Goal: Information Seeking & Learning: Check status

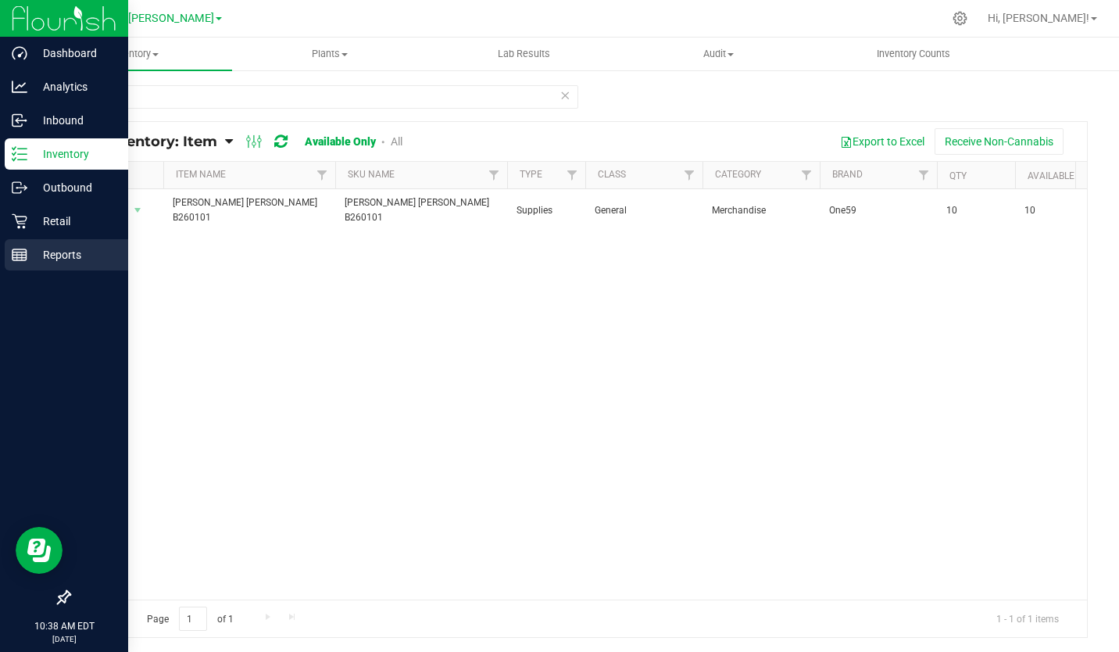
click at [63, 256] on p "Reports" at bounding box center [74, 254] width 94 height 19
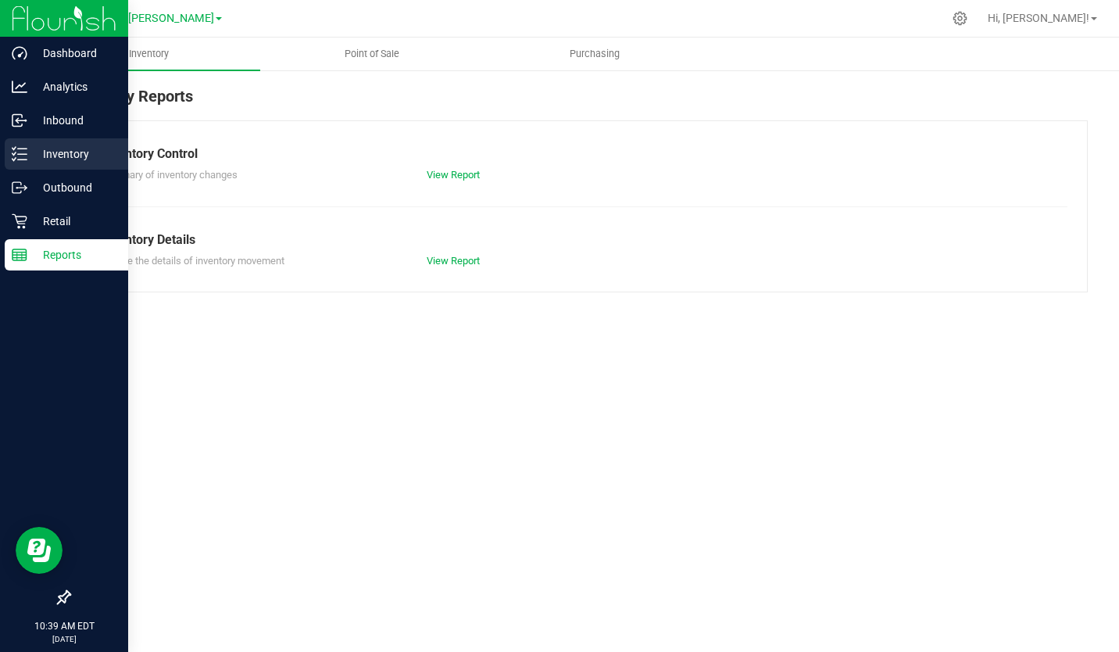
click at [66, 156] on p "Inventory" at bounding box center [74, 154] width 94 height 19
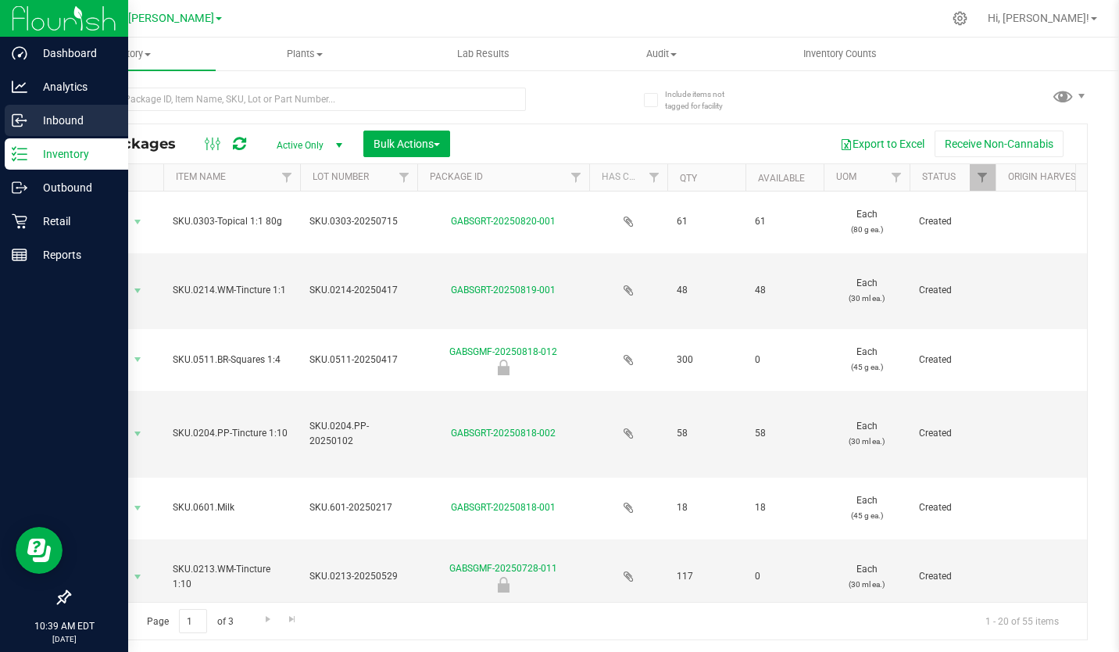
click at [49, 117] on p "Inbound" at bounding box center [74, 120] width 94 height 19
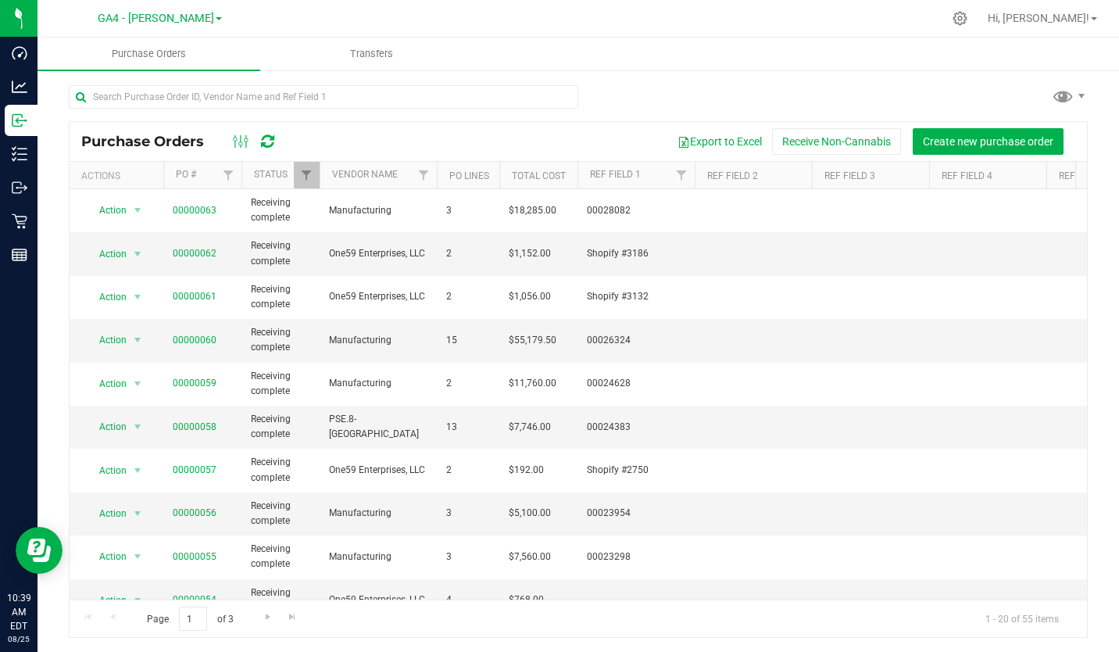
click at [669, 100] on div at bounding box center [578, 103] width 1019 height 36
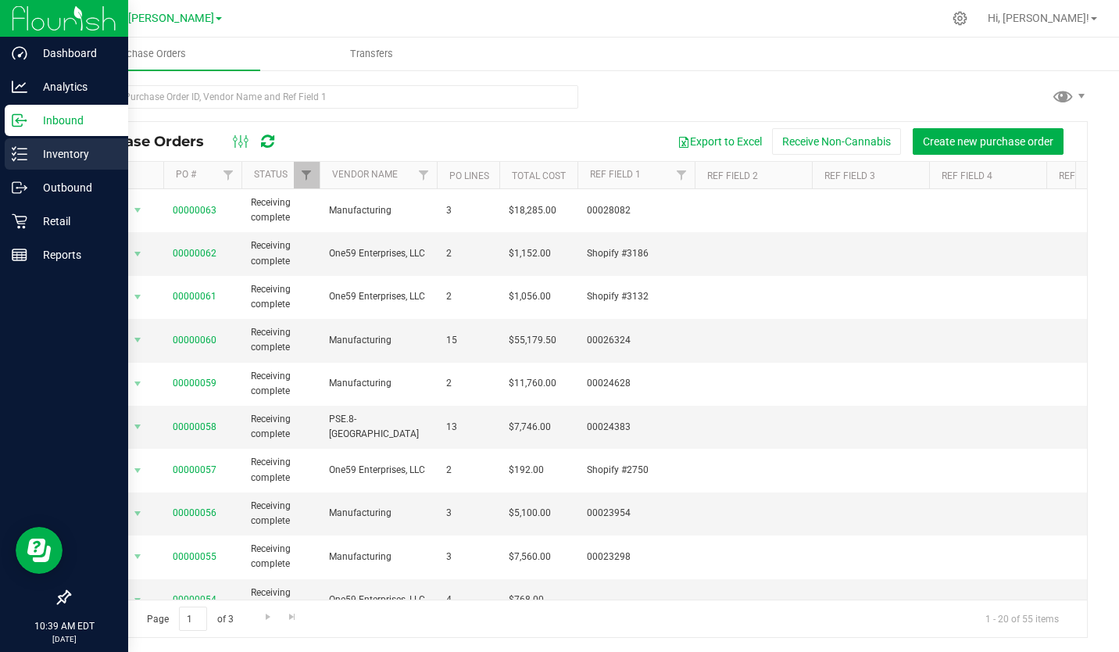
click at [45, 143] on div "Inventory" at bounding box center [66, 153] width 123 height 31
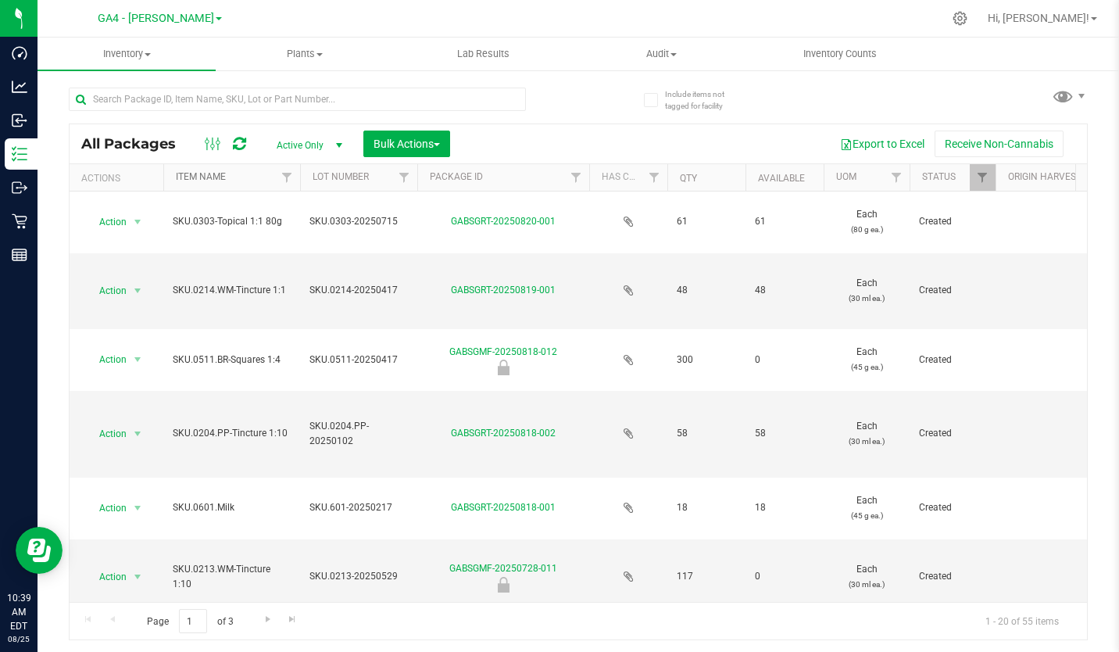
click at [207, 177] on link "Item Name" at bounding box center [201, 176] width 50 height 11
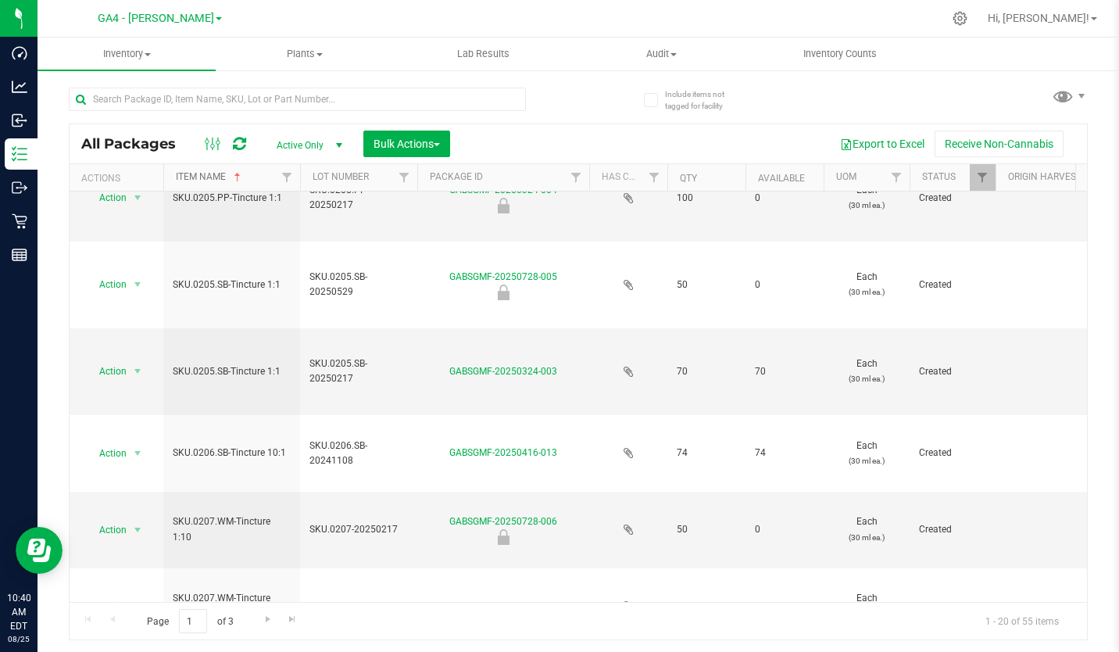
scroll to position [1099, 0]
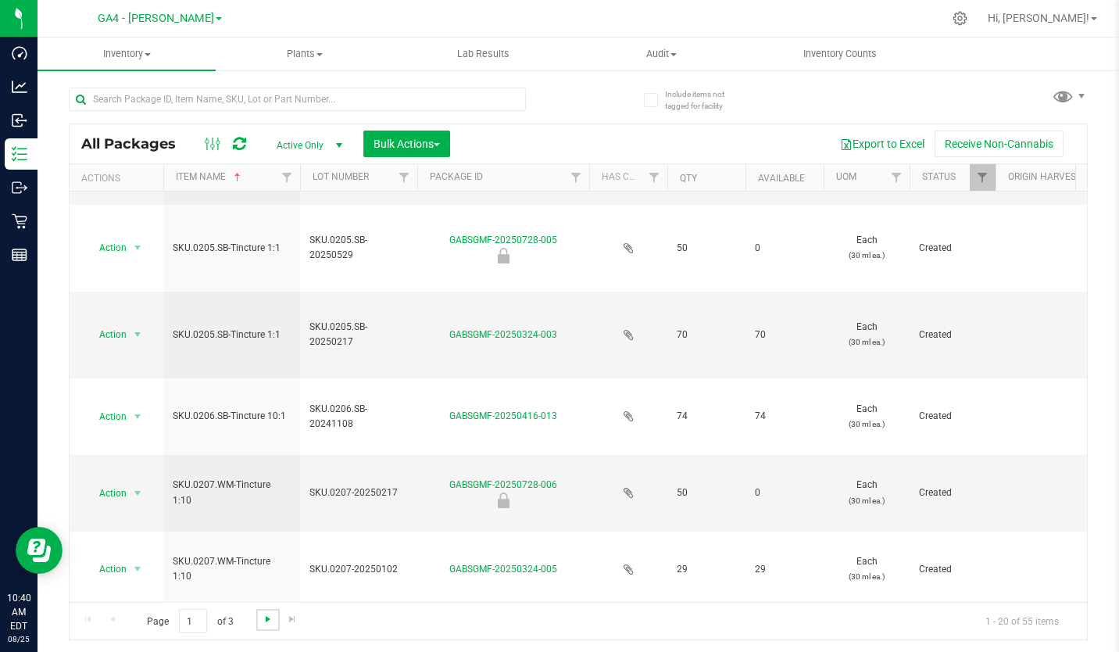
click at [262, 616] on span "Go to the next page" at bounding box center [268, 619] width 13 height 13
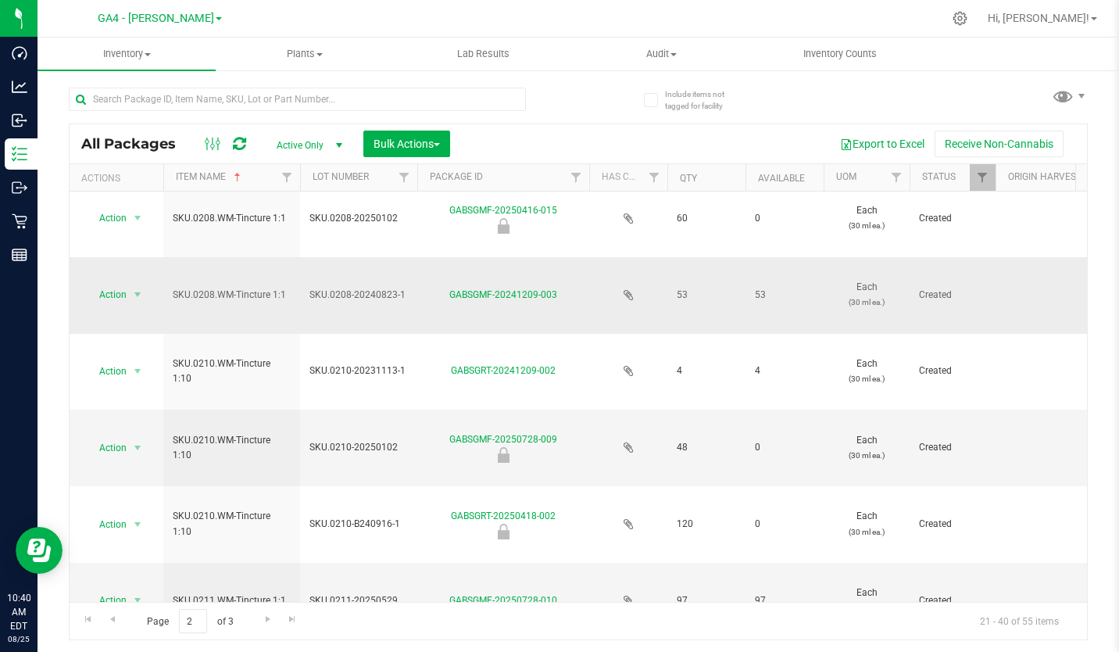
click at [408, 295] on td "SKU.0208-20240823-1" at bounding box center [358, 295] width 117 height 77
drag, startPoint x: 408, startPoint y: 295, endPoint x: 295, endPoint y: 299, distance: 113.4
click at [182, 20] on span "GA4 - [PERSON_NAME]" at bounding box center [156, 19] width 116 height 14
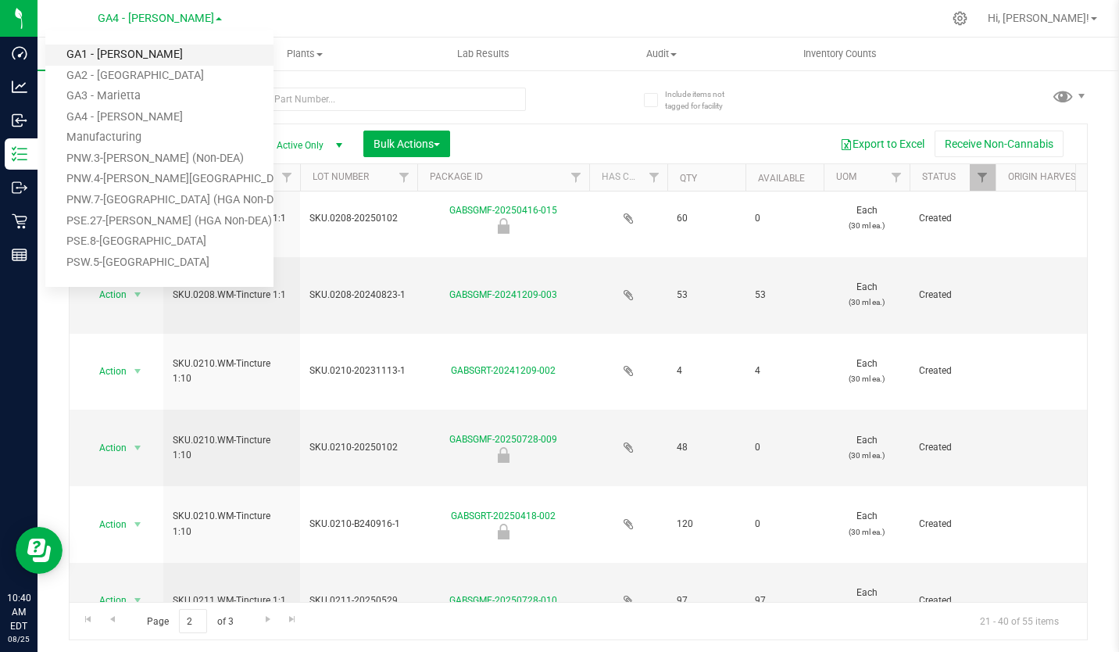
click at [134, 52] on link "GA1 - [PERSON_NAME]" at bounding box center [159, 55] width 228 height 21
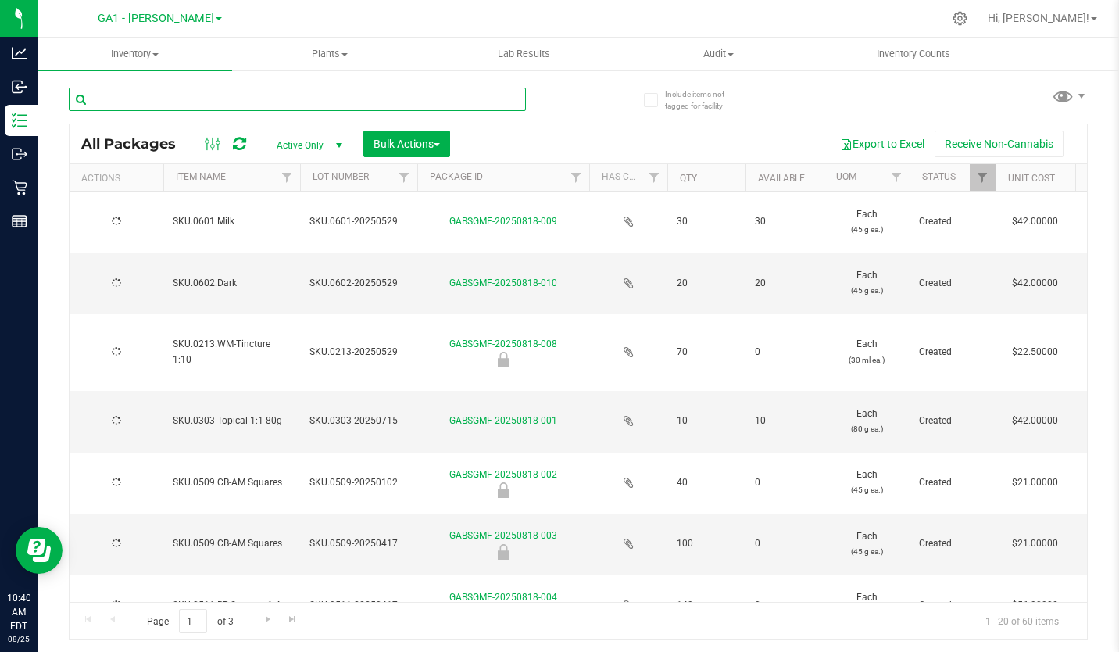
click at [170, 100] on input "text" at bounding box center [297, 99] width 457 height 23
type input "[DATE]"
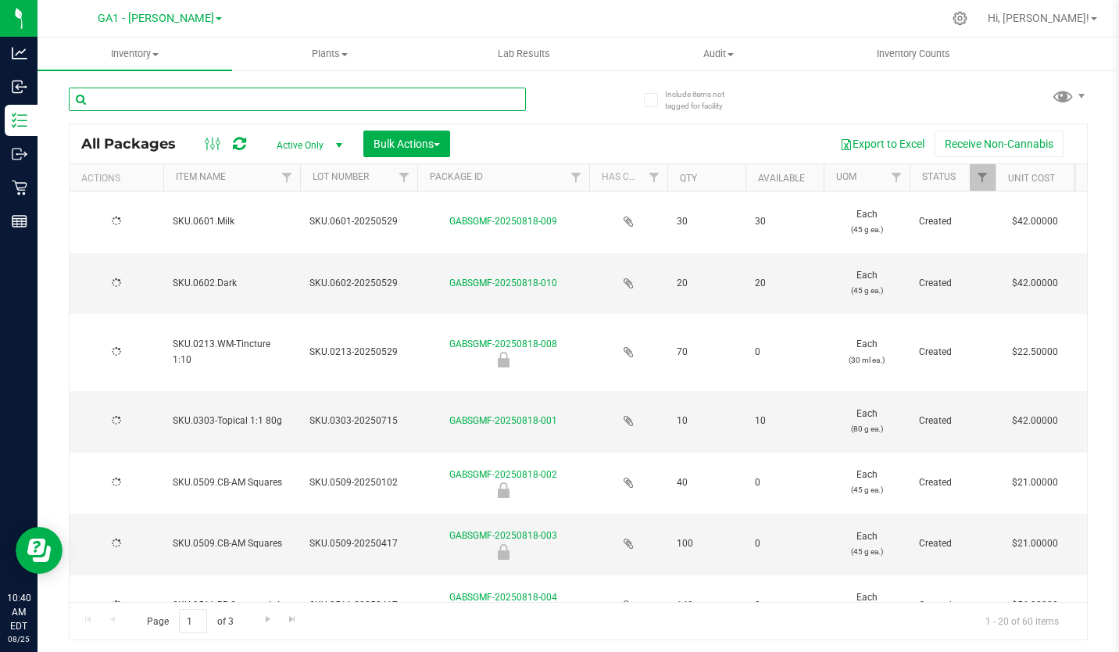
type input "[DATE]"
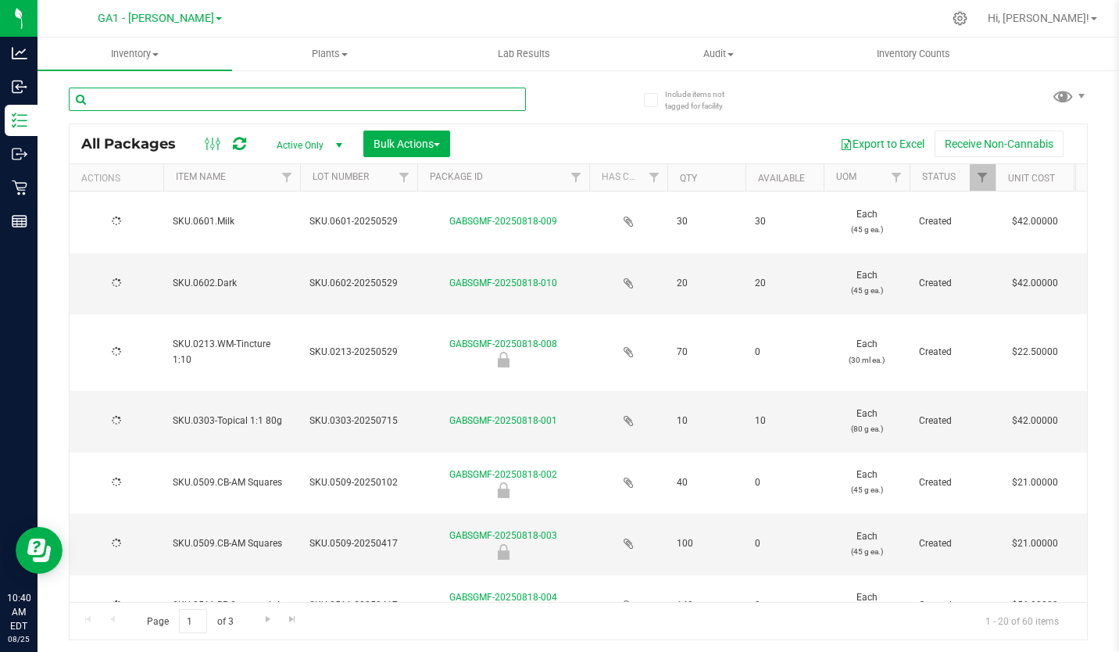
type input "[DATE]"
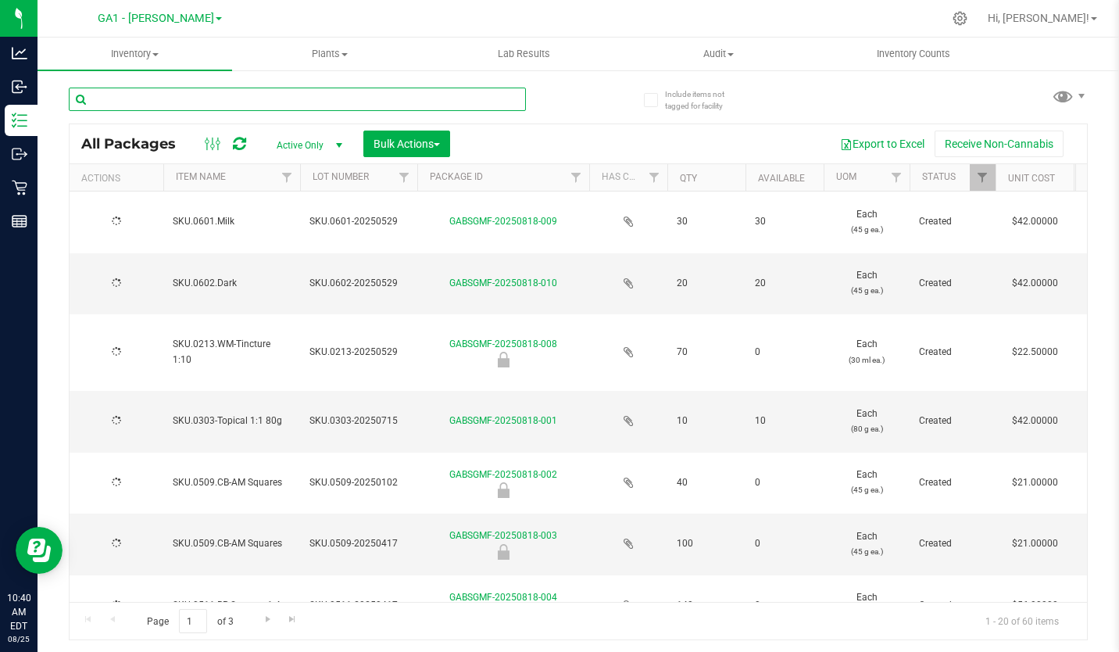
type input "[DATE]"
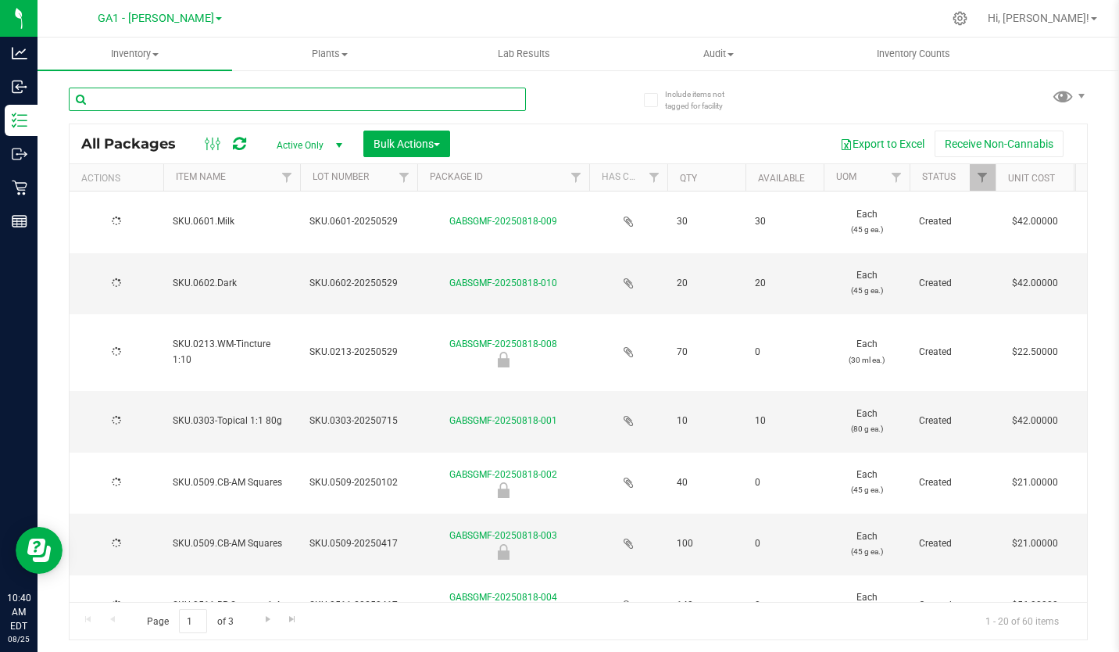
type input "[DATE]"
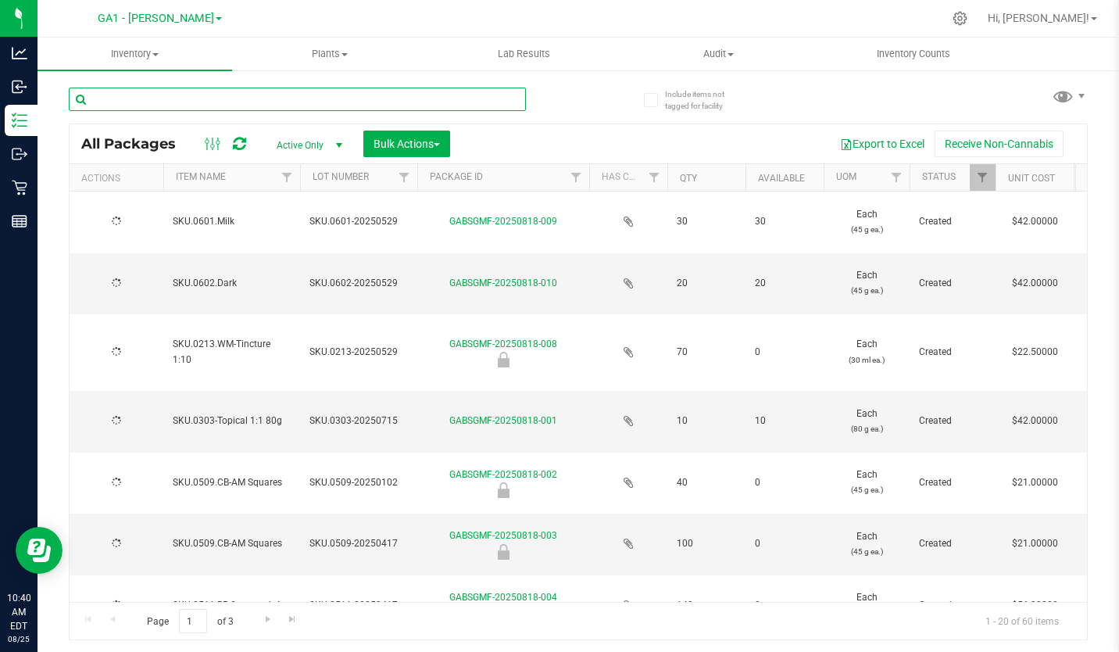
type input "[DATE]"
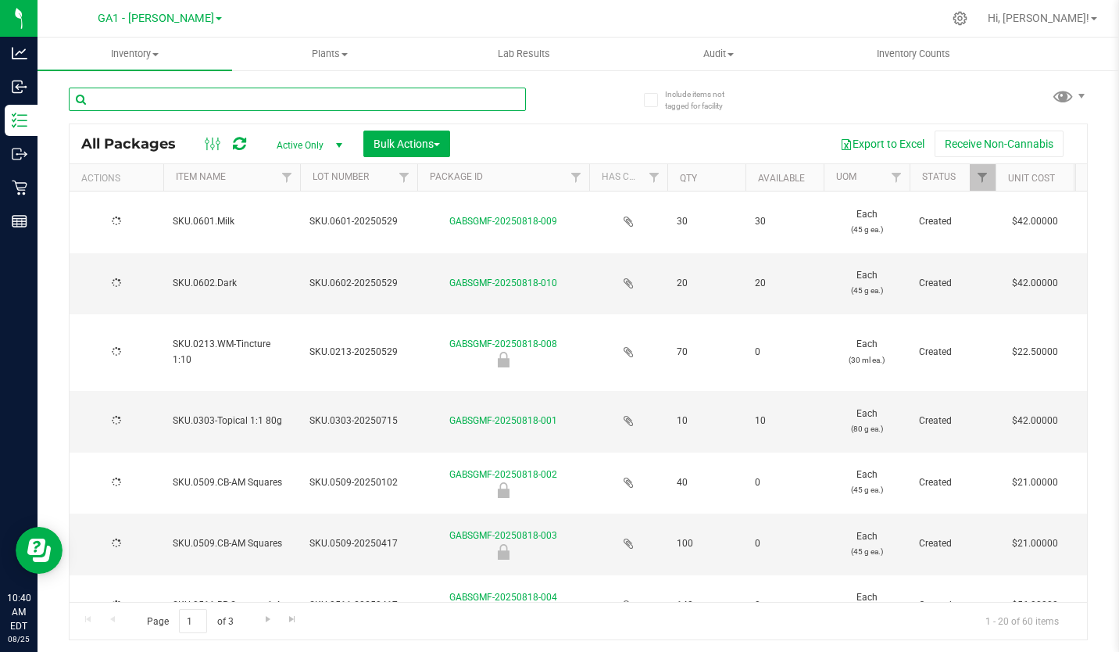
type input "[DATE]"
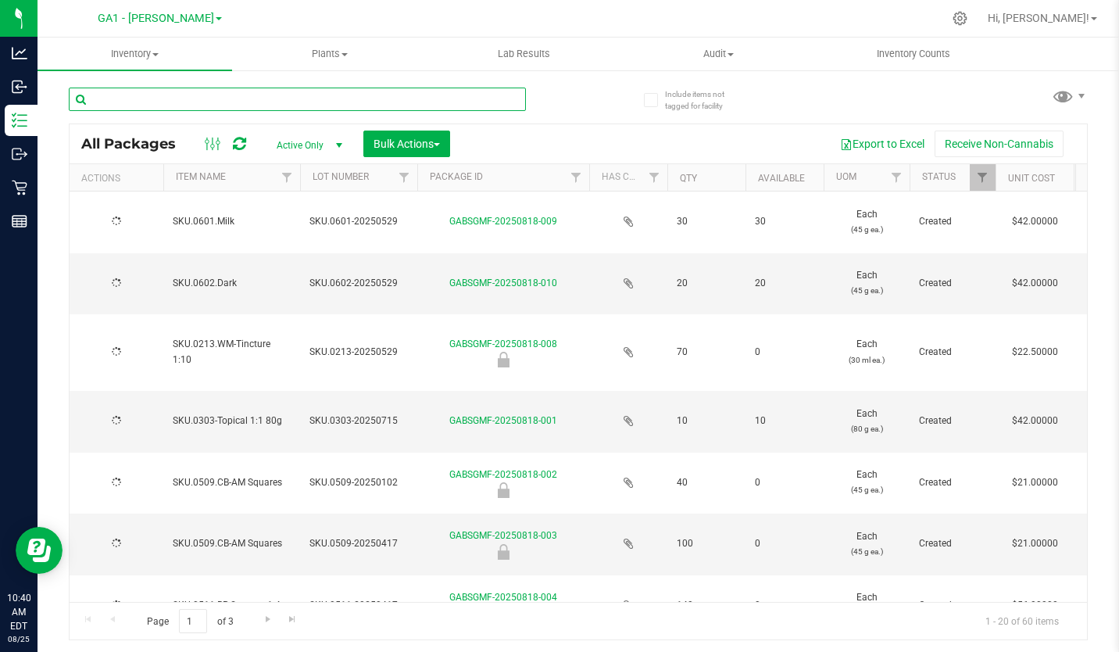
type input "[DATE]"
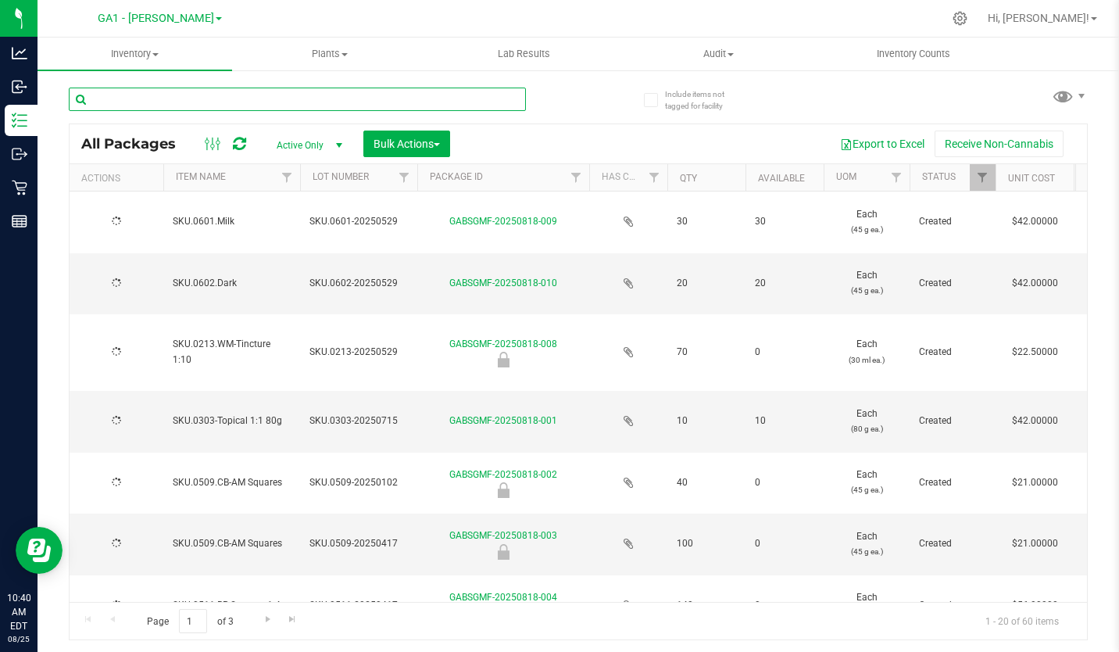
type input "[DATE]"
paste input "SKU.0208-20240823-1"
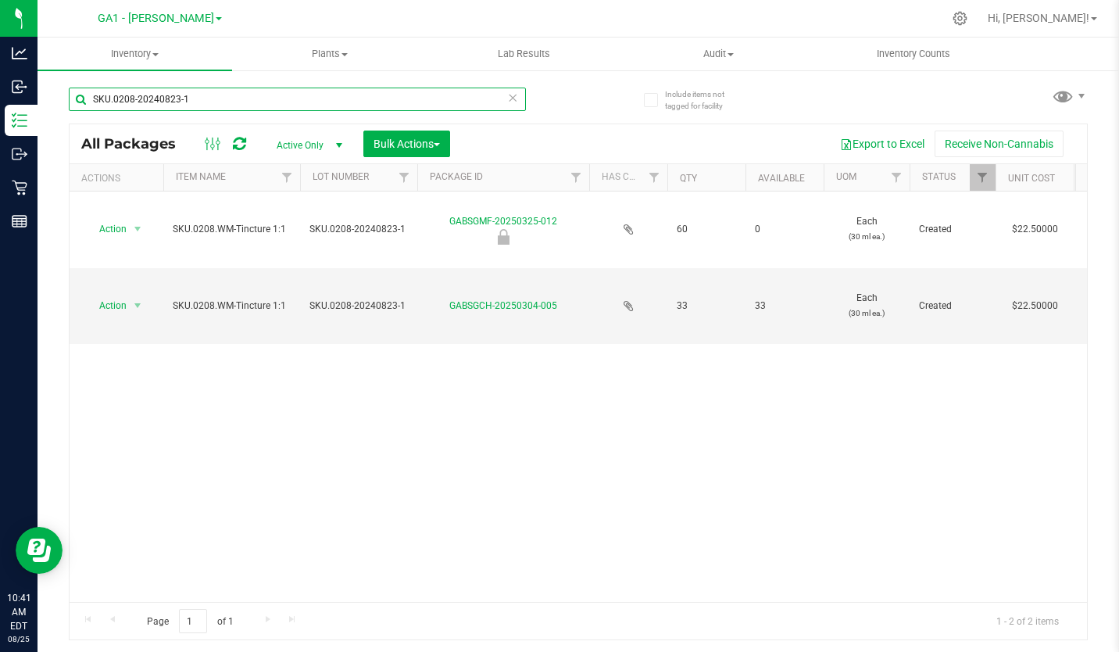
type input "SKU.0208-20240823-1"
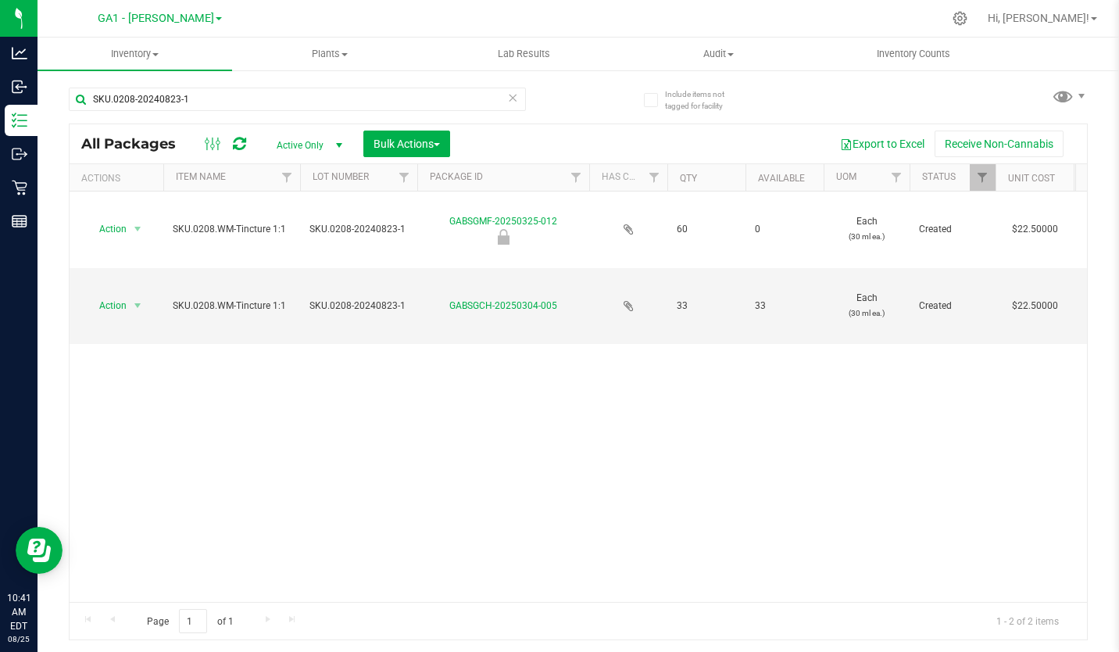
click at [199, 21] on link "GA1 - [PERSON_NAME]" at bounding box center [160, 17] width 124 height 15
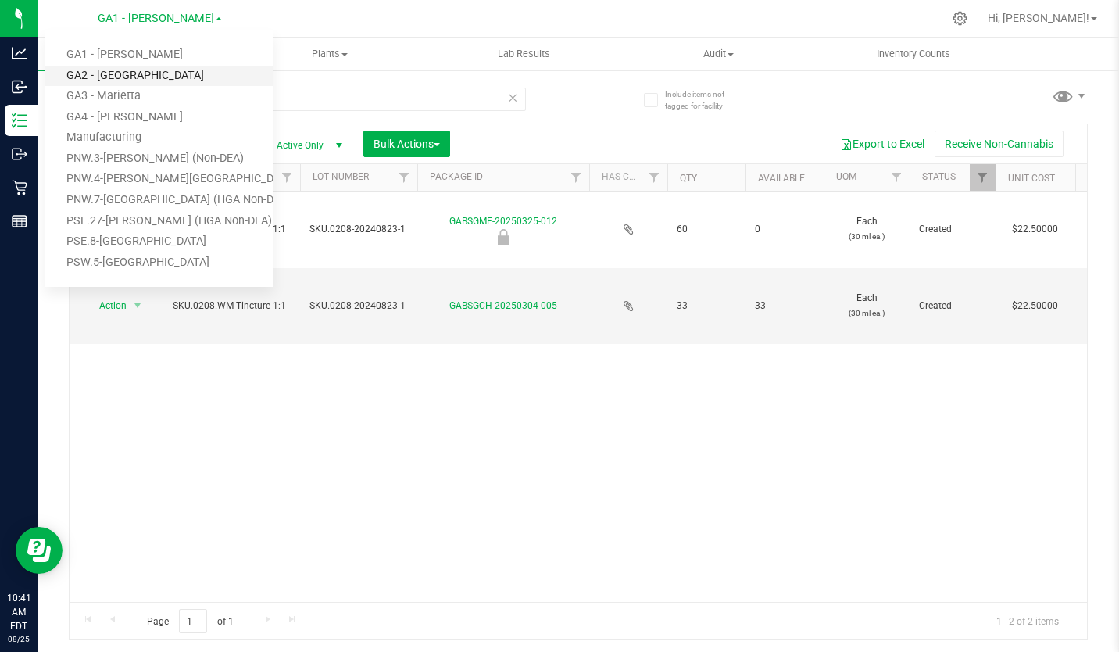
click at [144, 70] on link "GA2 - [GEOGRAPHIC_DATA]" at bounding box center [159, 76] width 228 height 21
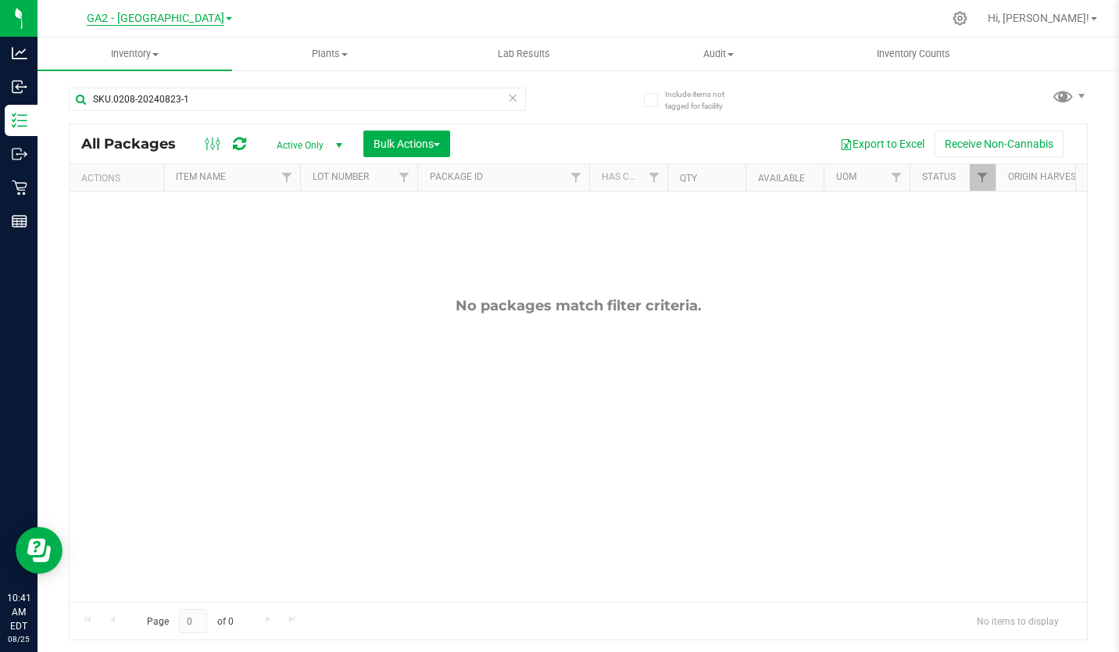
click at [199, 23] on span "GA2 - [GEOGRAPHIC_DATA]" at bounding box center [156, 19] width 138 height 14
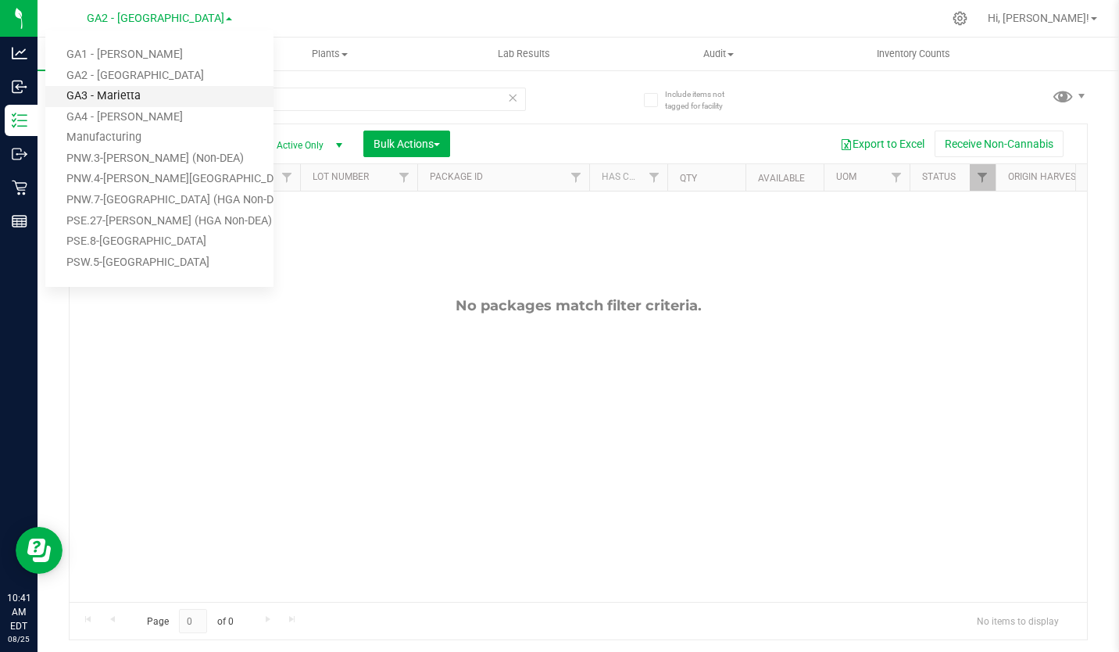
click at [152, 95] on link "GA3 - Marietta" at bounding box center [159, 96] width 228 height 21
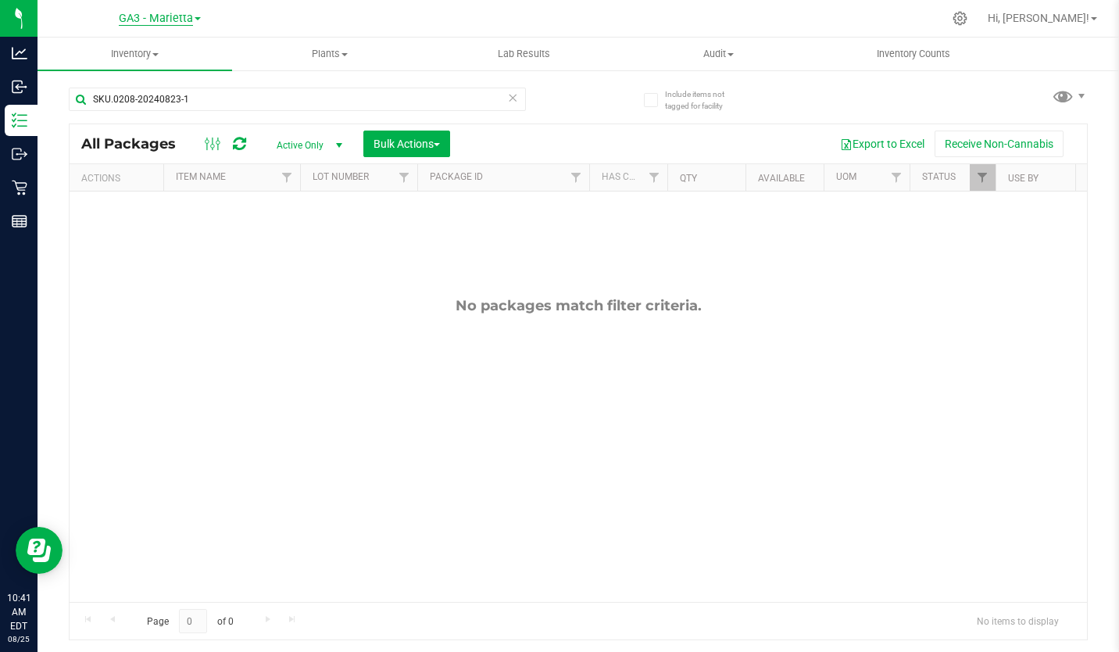
click at [179, 23] on span "GA3 - Marietta" at bounding box center [156, 19] width 74 height 14
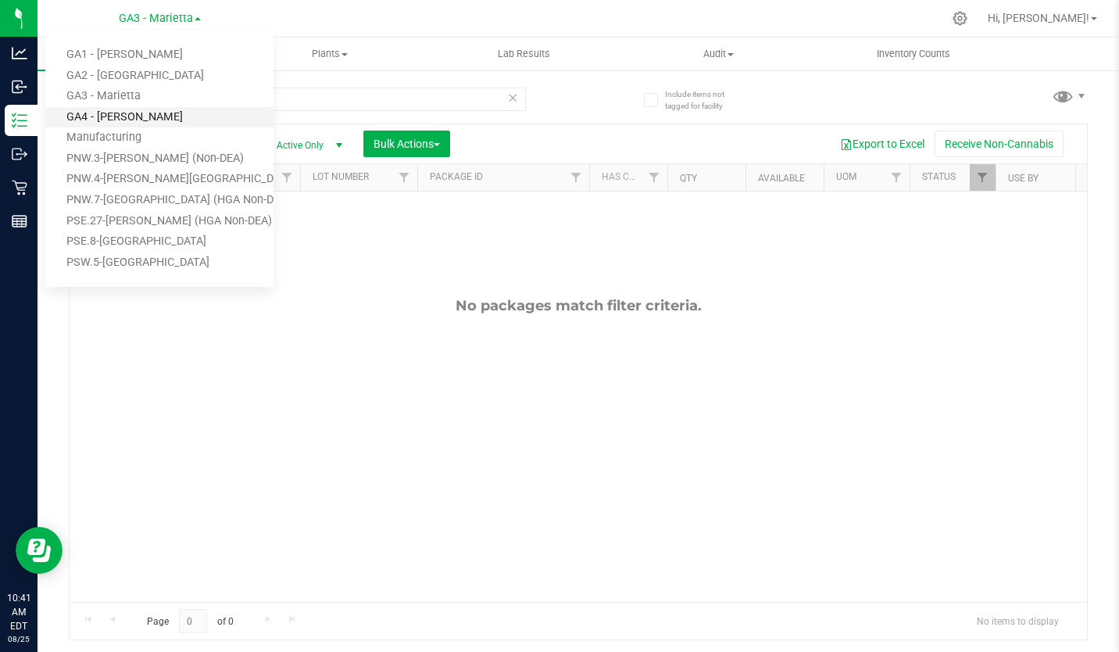
click at [127, 119] on link "GA4 - [PERSON_NAME]" at bounding box center [159, 117] width 228 height 21
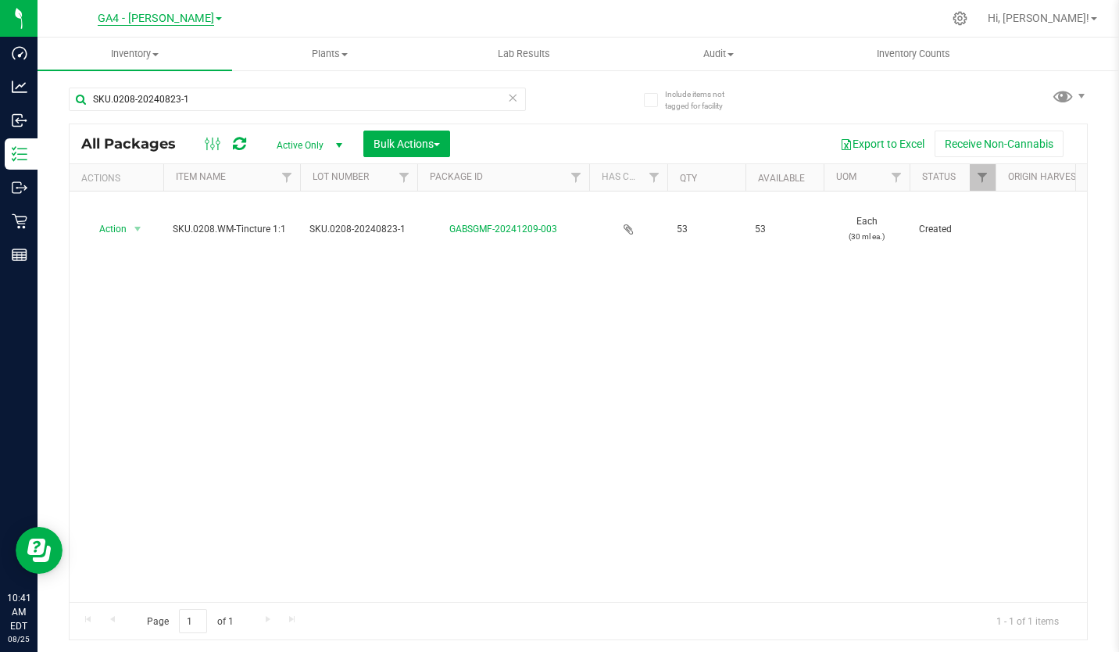
click at [177, 22] on span "GA4 - [PERSON_NAME]" at bounding box center [156, 19] width 116 height 14
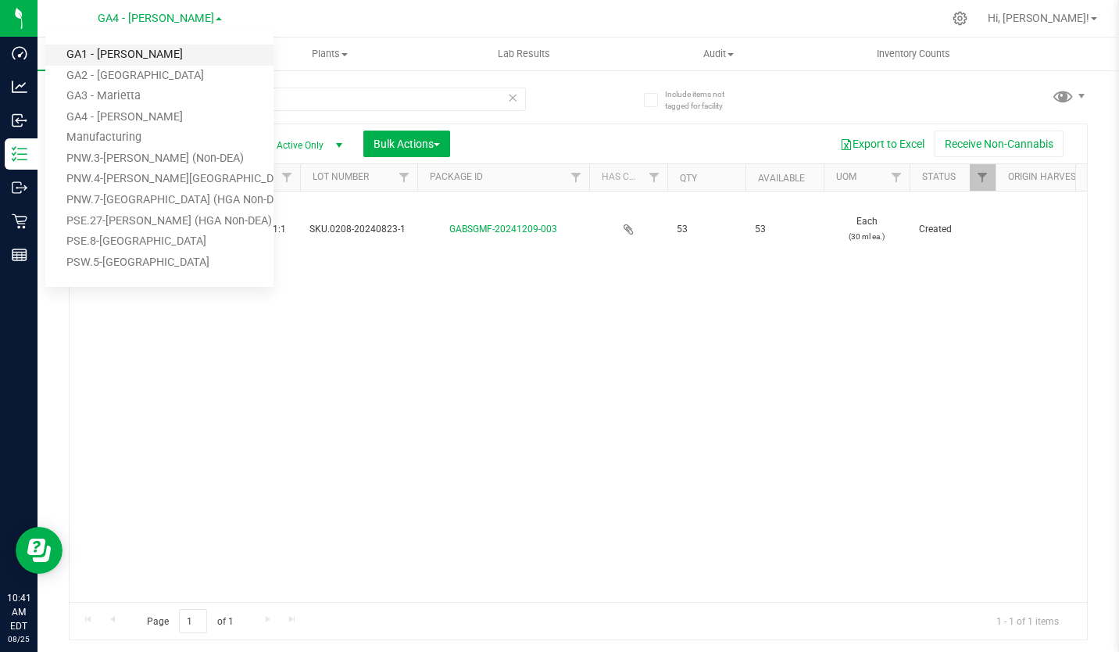
click at [152, 48] on link "GA1 - [PERSON_NAME]" at bounding box center [159, 55] width 228 height 21
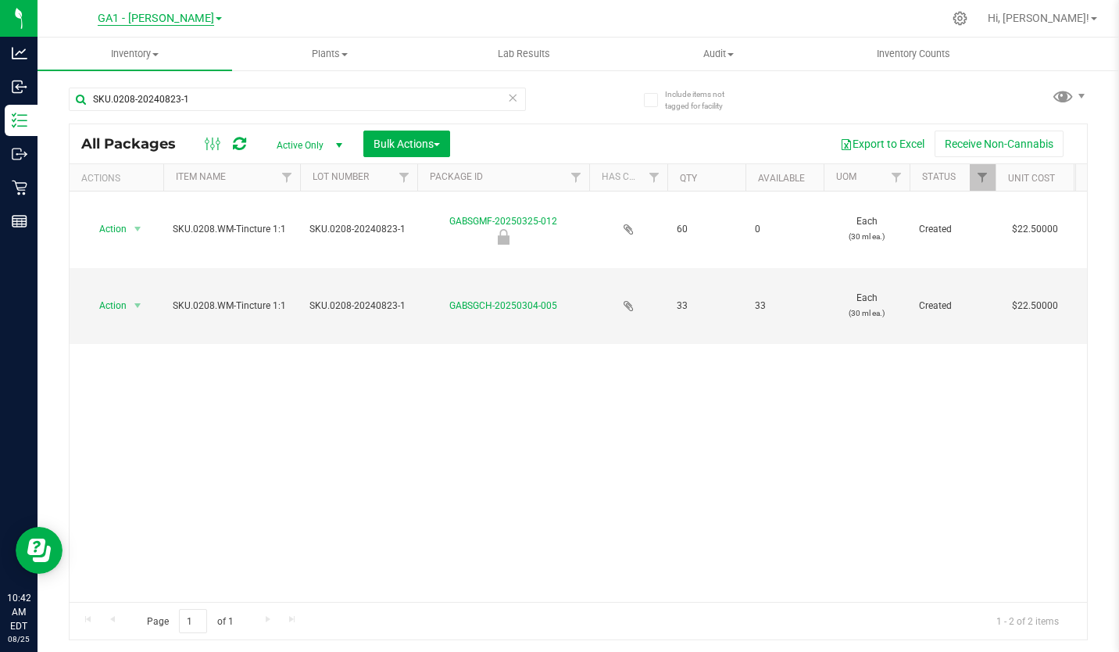
click at [192, 20] on span "GA1 - [PERSON_NAME]" at bounding box center [156, 19] width 116 height 14
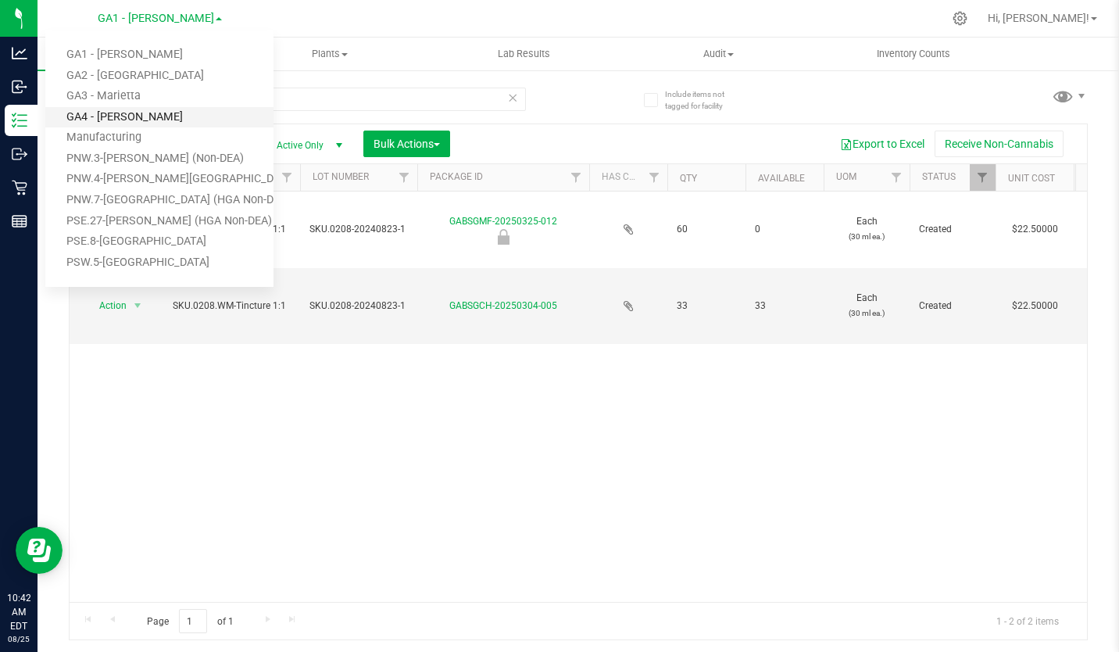
click at [120, 113] on link "GA4 - [PERSON_NAME]" at bounding box center [159, 117] width 228 height 21
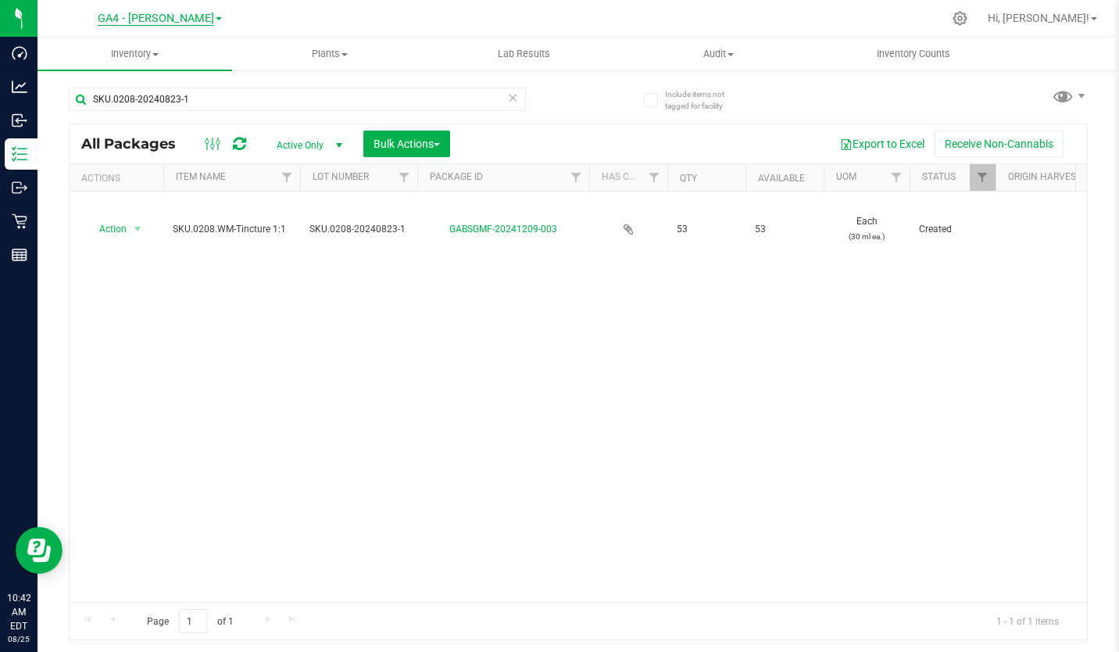
click at [185, 21] on span "GA4 - [PERSON_NAME]" at bounding box center [156, 19] width 116 height 14
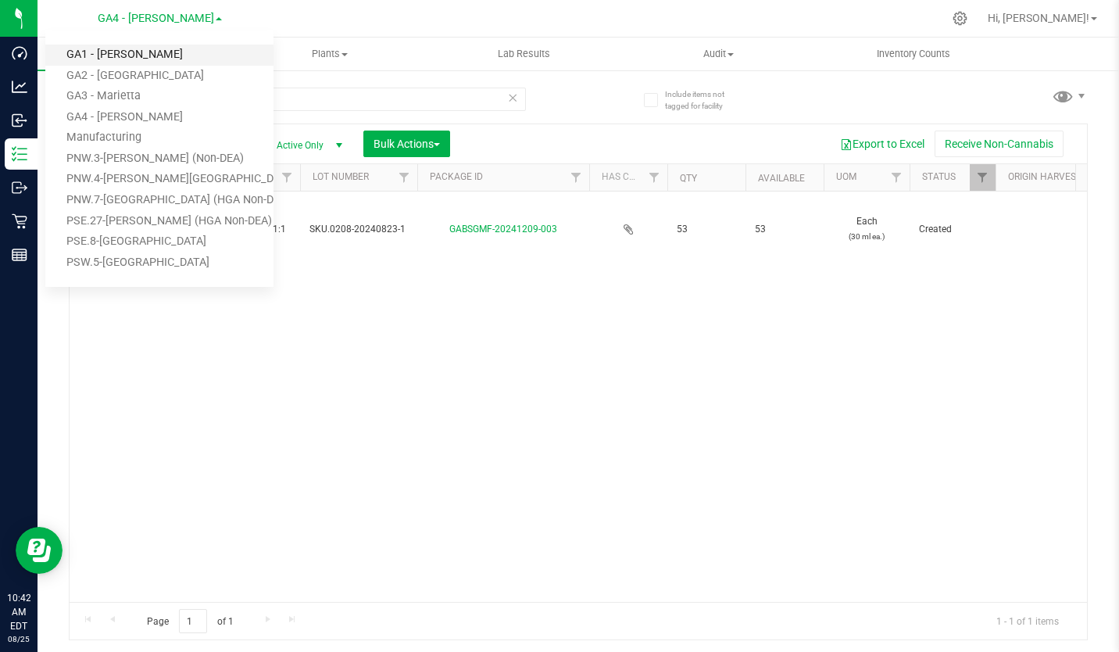
click at [135, 61] on link "GA1 - [PERSON_NAME]" at bounding box center [159, 55] width 228 height 21
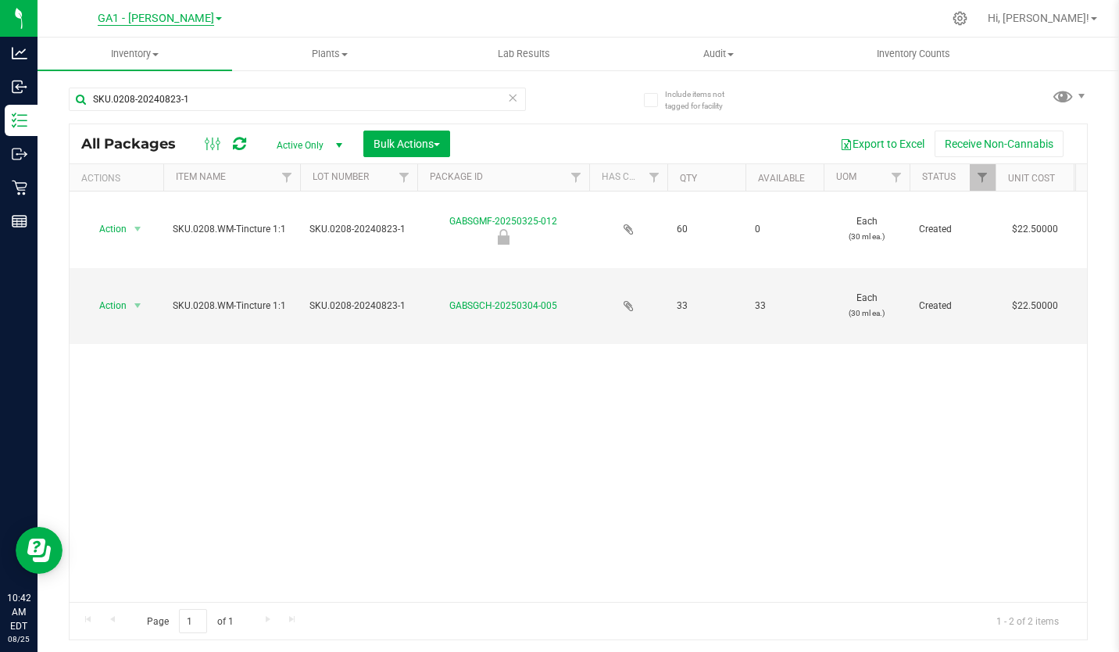
click at [195, 18] on span "GA1 - [PERSON_NAME]" at bounding box center [156, 19] width 116 height 14
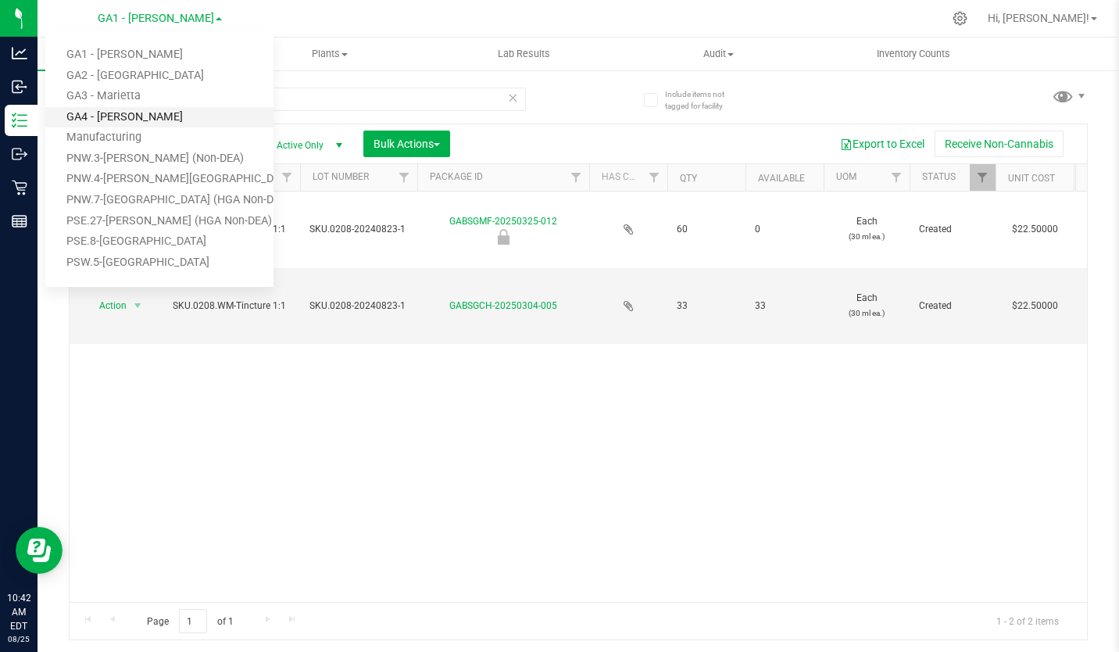
click at [132, 113] on link "GA4 - [PERSON_NAME]" at bounding box center [159, 117] width 228 height 21
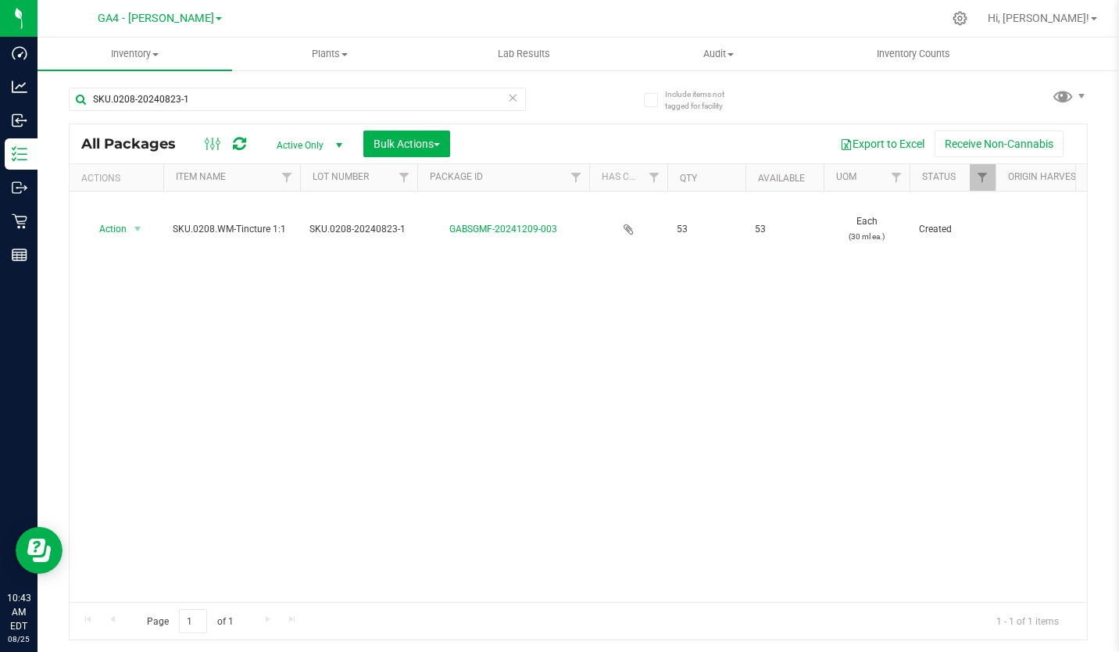
click at [708, 499] on div "Action Action Adjust qty Create package Edit attributes Global inventory Locate…" at bounding box center [579, 396] width 1018 height 410
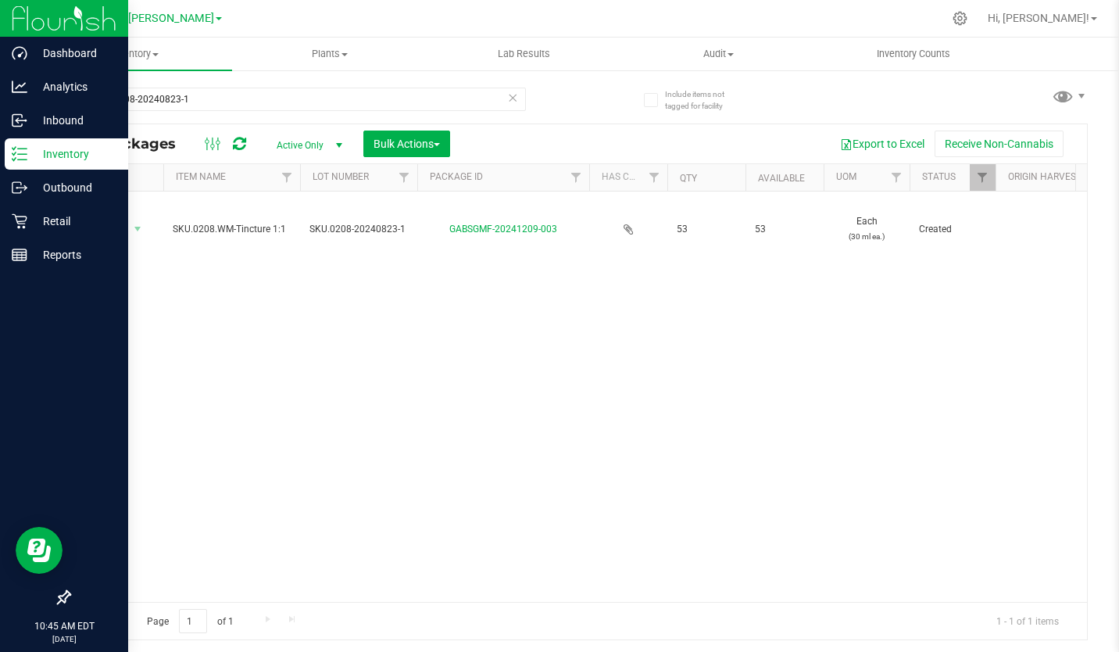
click at [27, 23] on img at bounding box center [64, 18] width 105 height 37
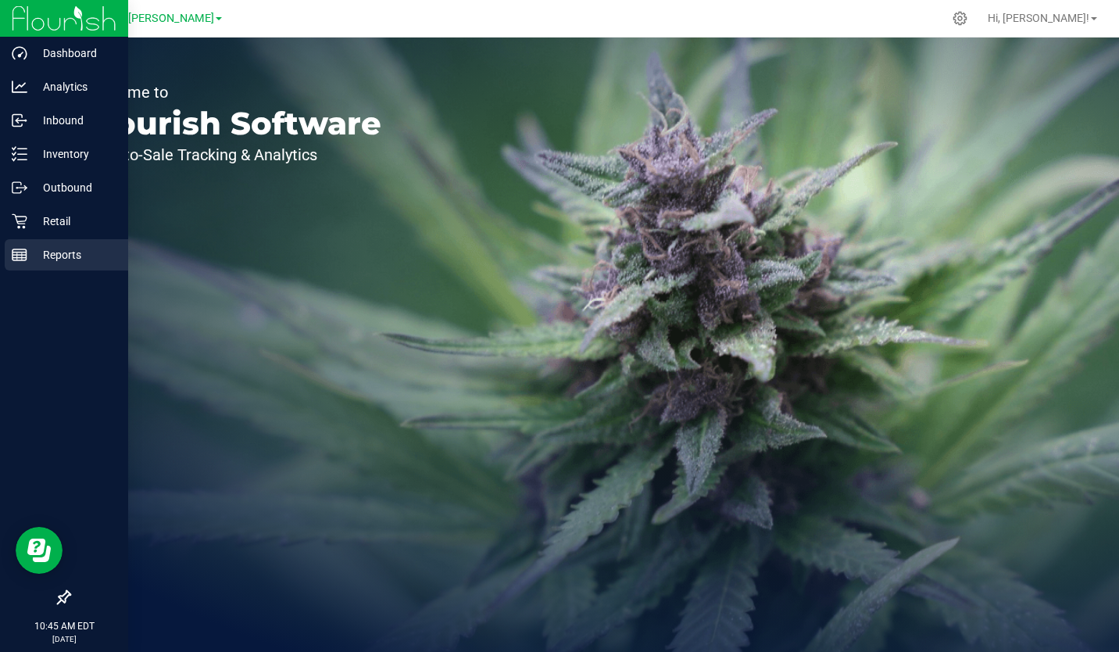
click at [35, 255] on p "Reports" at bounding box center [74, 254] width 94 height 19
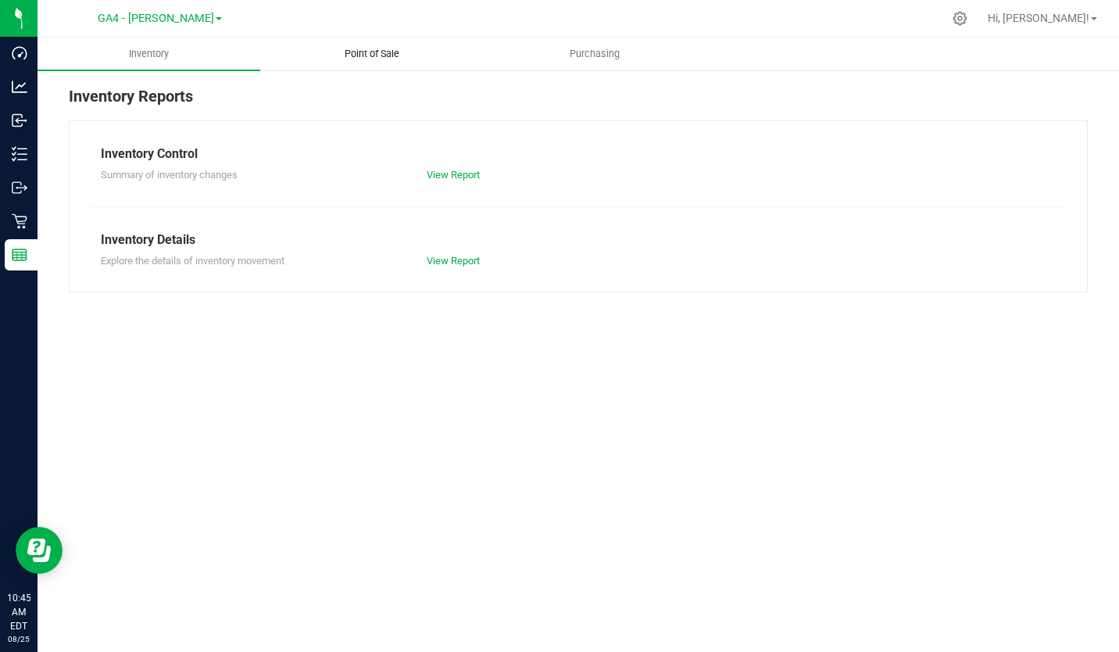
click at [377, 57] on span "Point of Sale" at bounding box center [372, 54] width 97 height 14
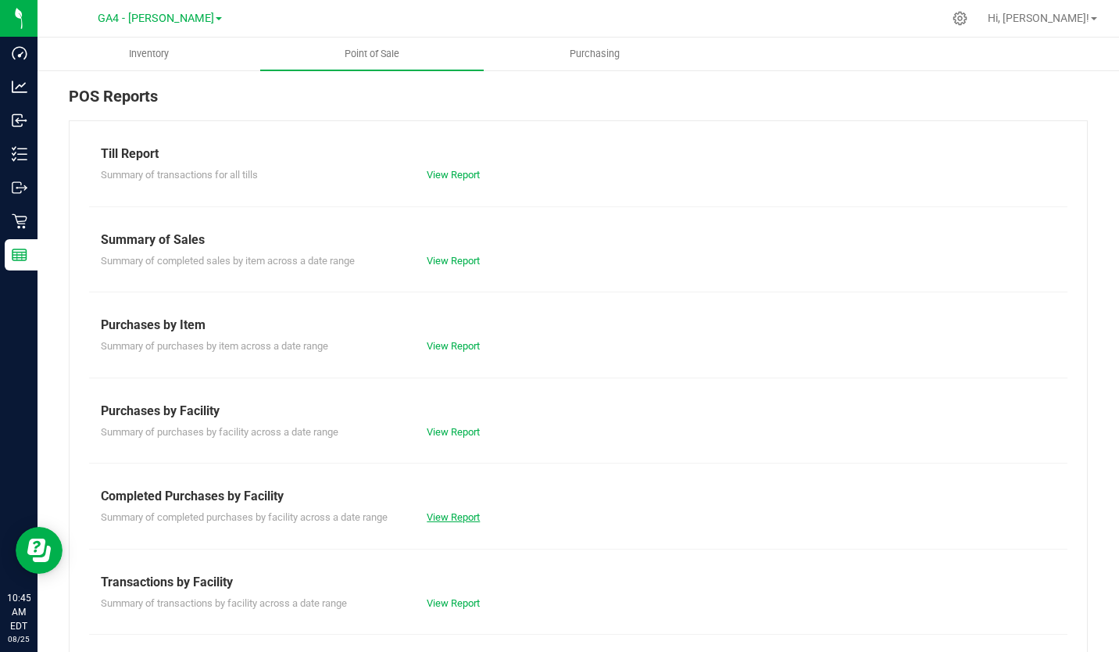
click at [437, 518] on link "View Report" at bounding box center [453, 517] width 53 height 12
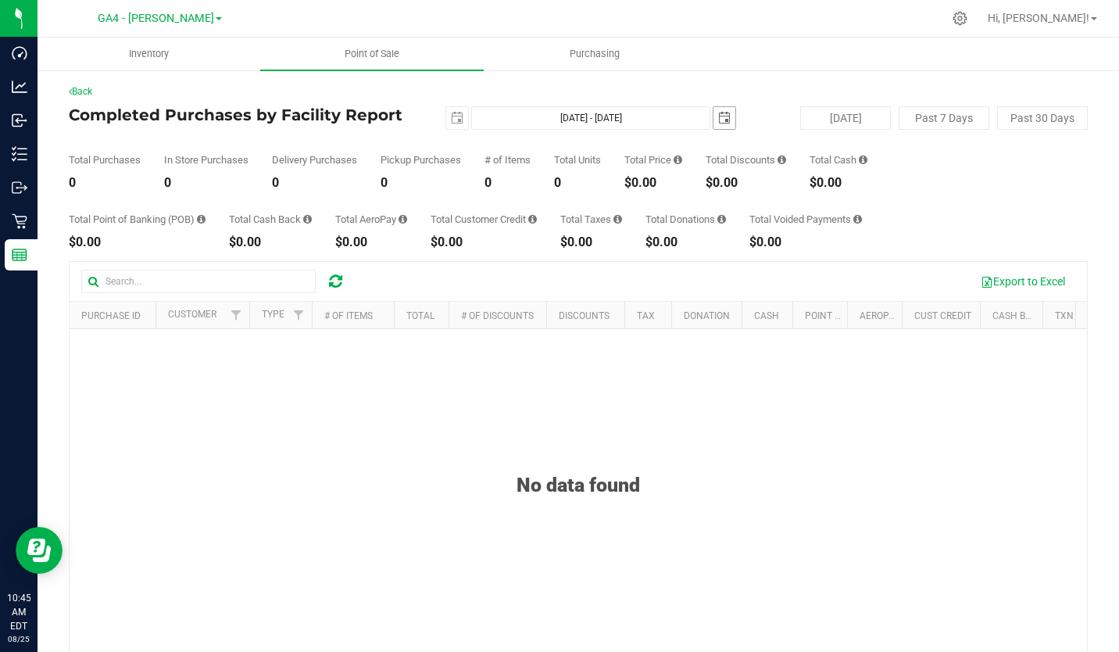
click at [721, 124] on span "select" at bounding box center [725, 118] width 22 height 22
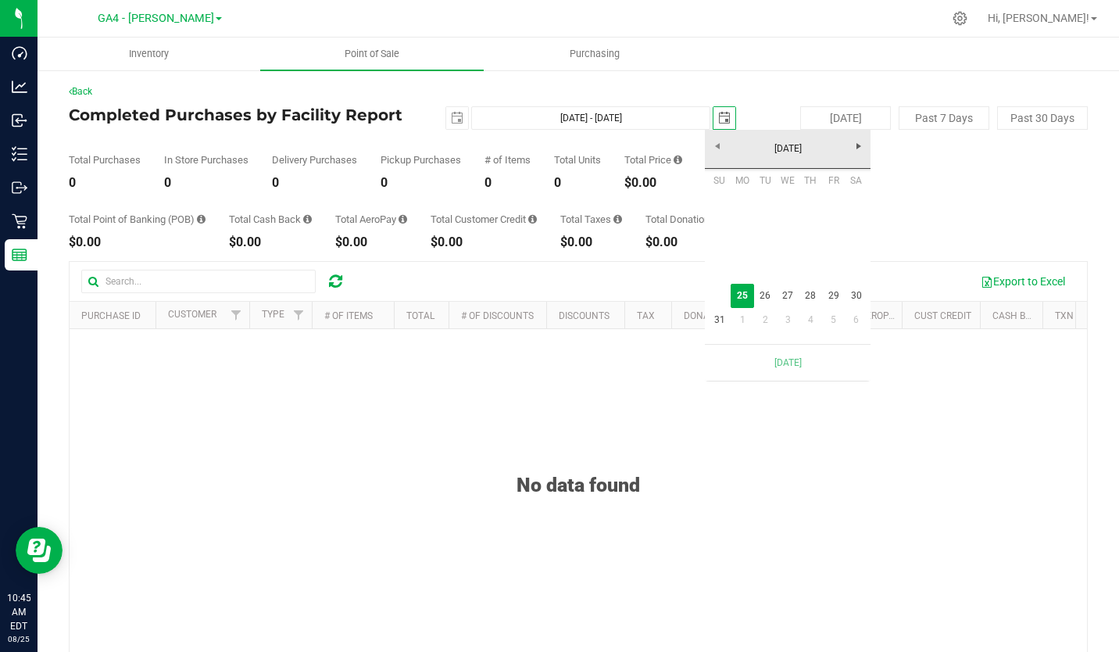
scroll to position [0, 39]
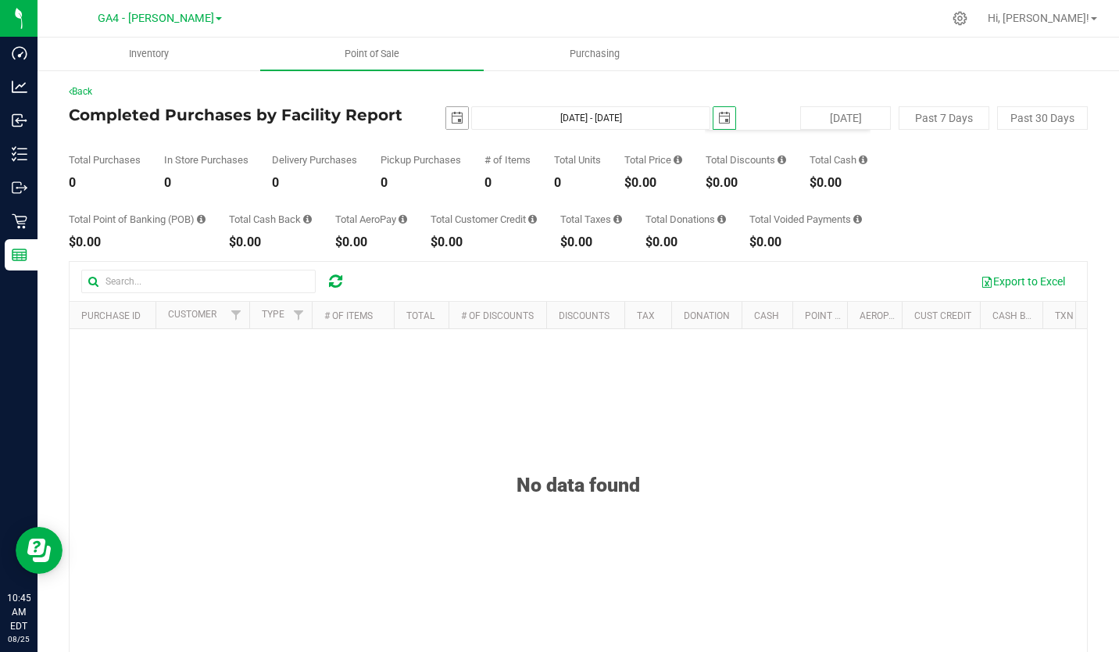
click at [451, 117] on span "select" at bounding box center [457, 118] width 13 height 13
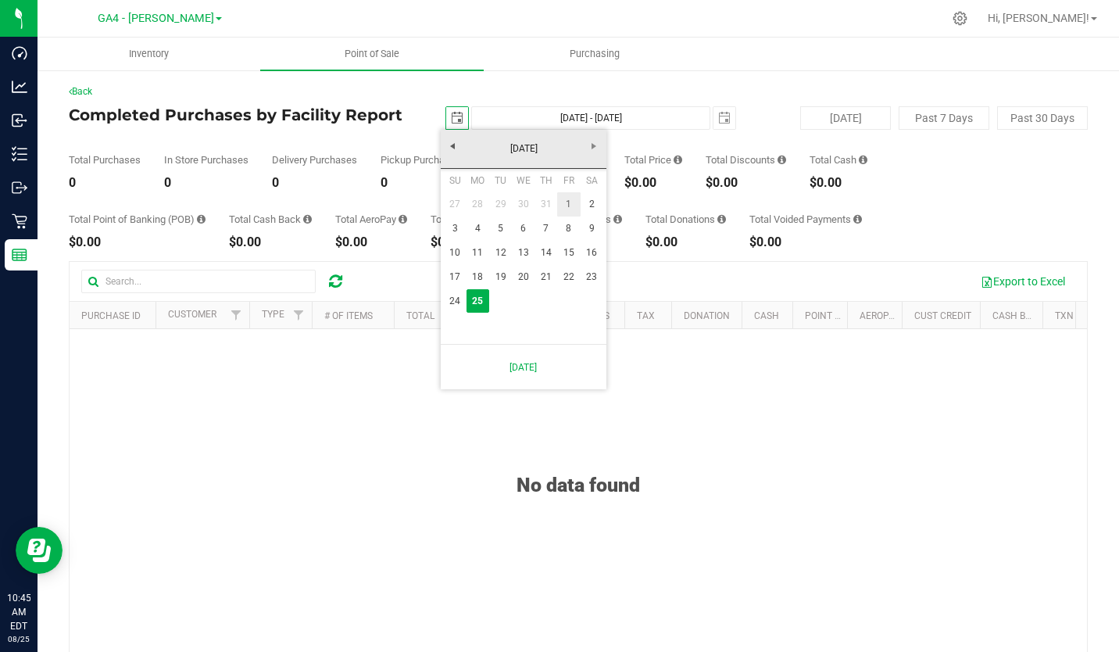
click at [571, 200] on link "1" at bounding box center [568, 204] width 23 height 24
type input "[DATE]"
type input "[DATE] - [DATE]"
